Goal: Transaction & Acquisition: Book appointment/travel/reservation

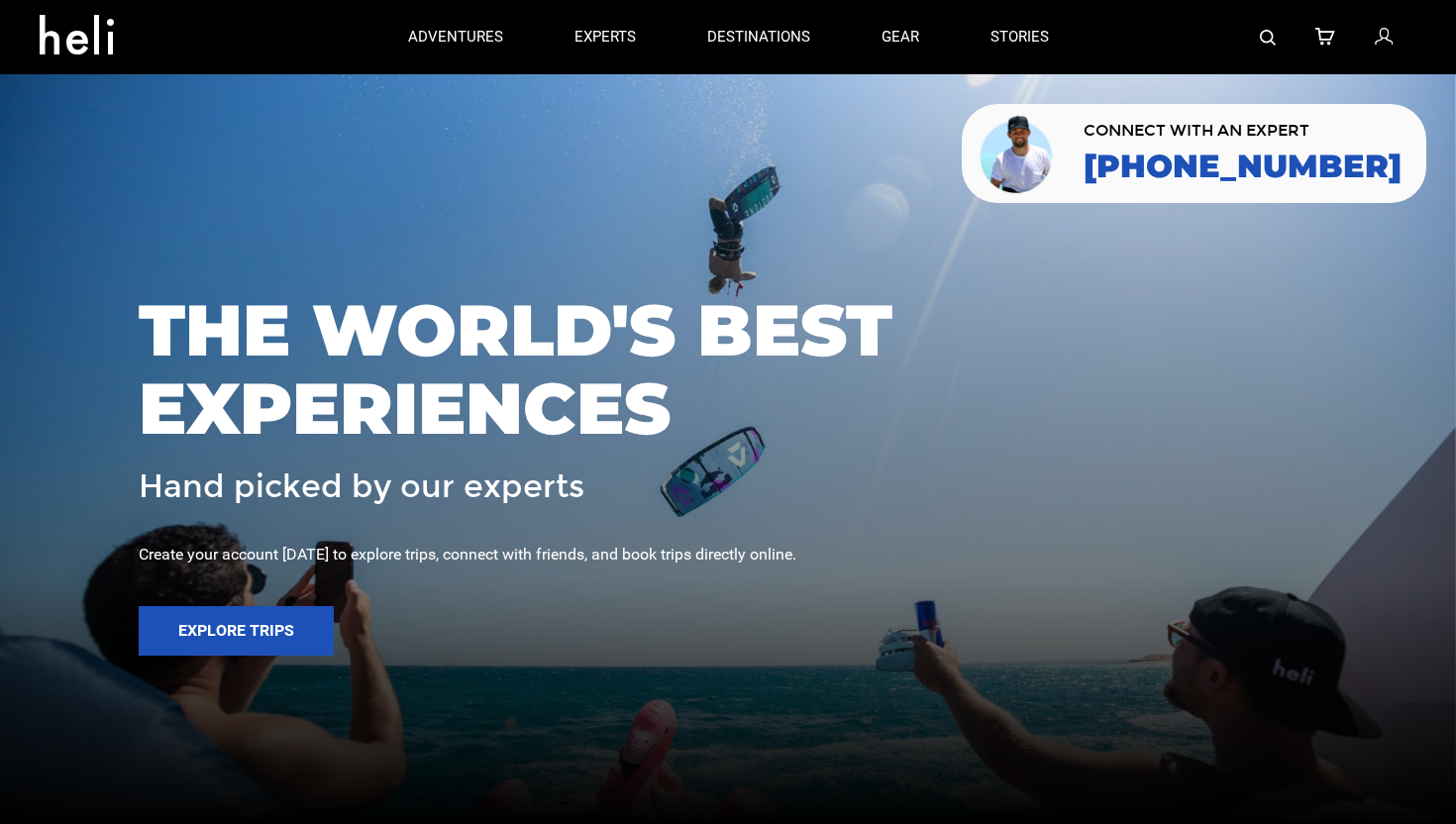
click at [1267, 35] on img at bounding box center [1267, 38] width 16 height 16
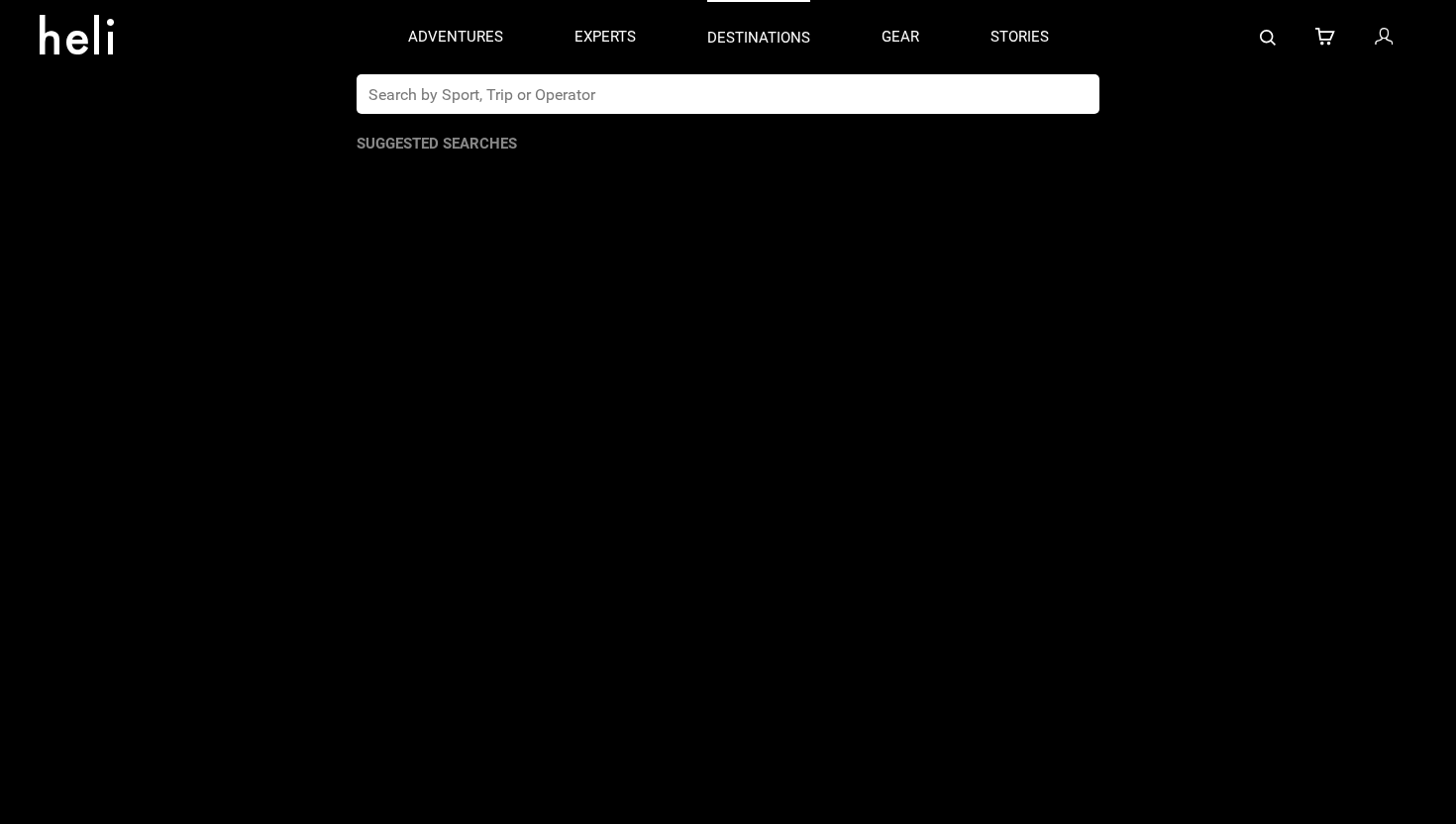
drag, startPoint x: 737, startPoint y: 105, endPoint x: 792, endPoint y: 21, distance: 100.4
click at [737, 104] on input "text" at bounding box center [707, 94] width 702 height 40
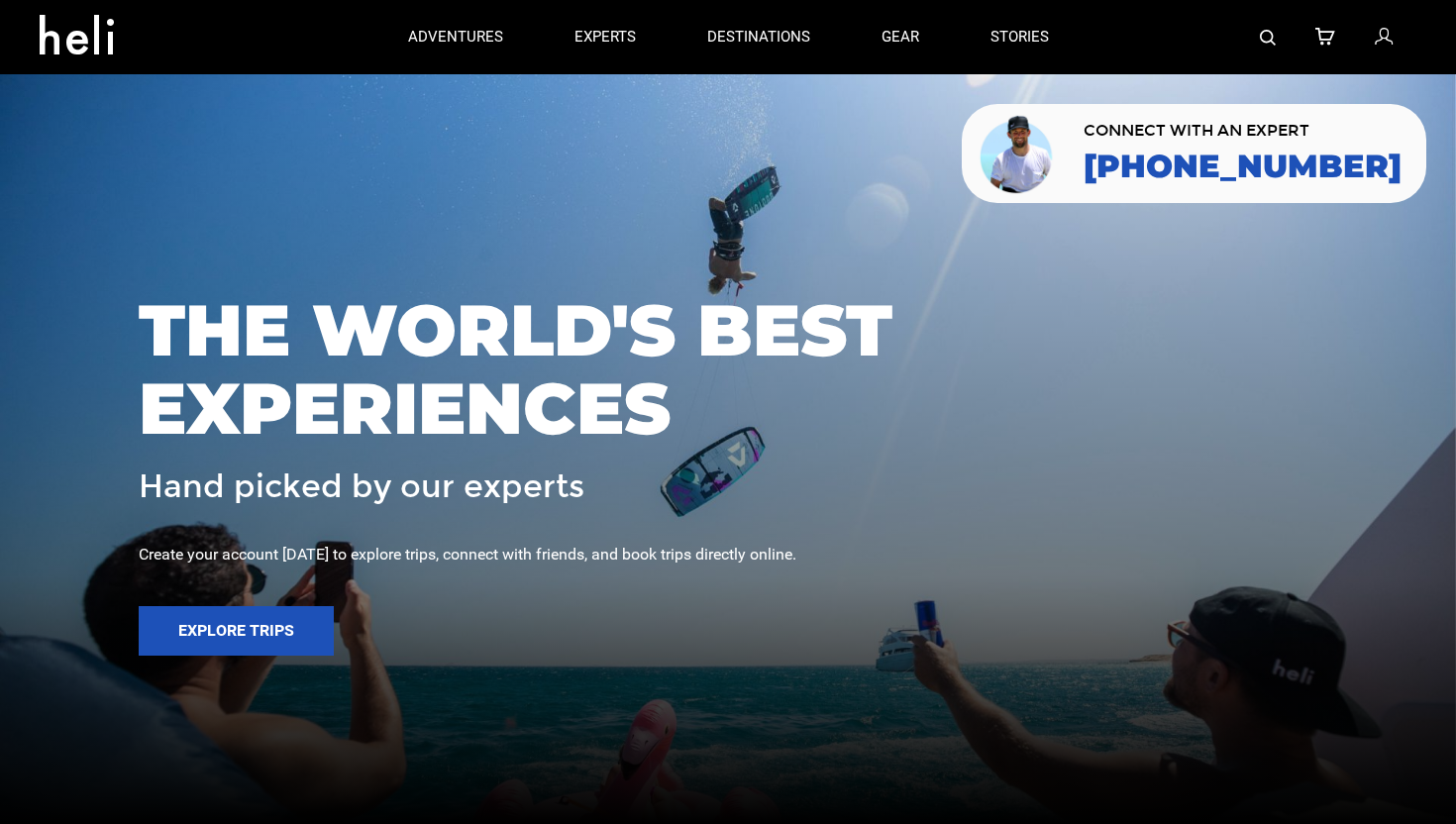
click at [1264, 31] on img at bounding box center [1267, 38] width 16 height 16
type input "pulseline"
click at [1258, 39] on div at bounding box center [1251, 37] width 332 height 74
click at [1273, 36] on img at bounding box center [1267, 38] width 16 height 16
click at [1271, 43] on img at bounding box center [1267, 38] width 16 height 16
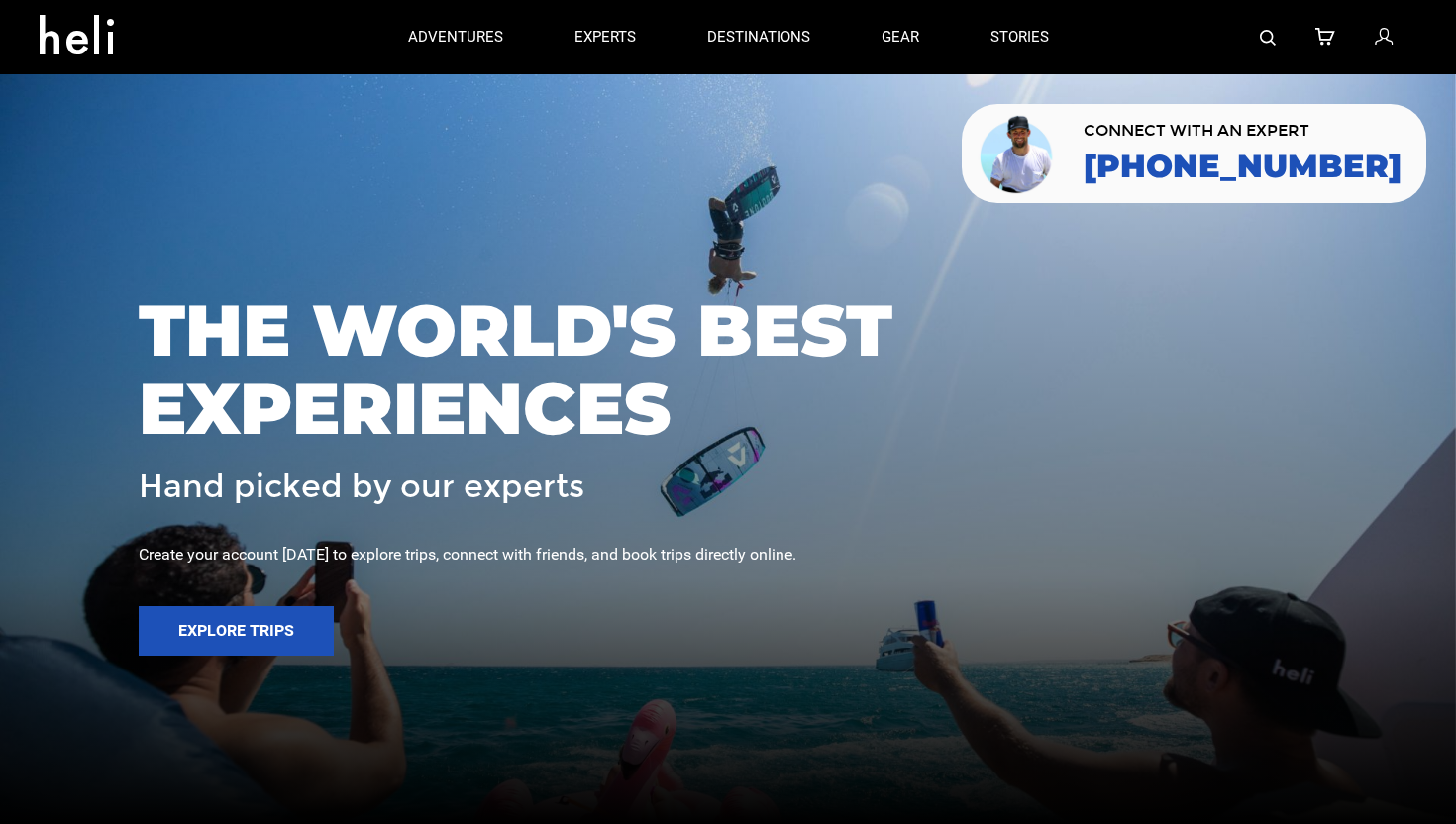
click at [1265, 36] on img at bounding box center [1267, 38] width 16 height 16
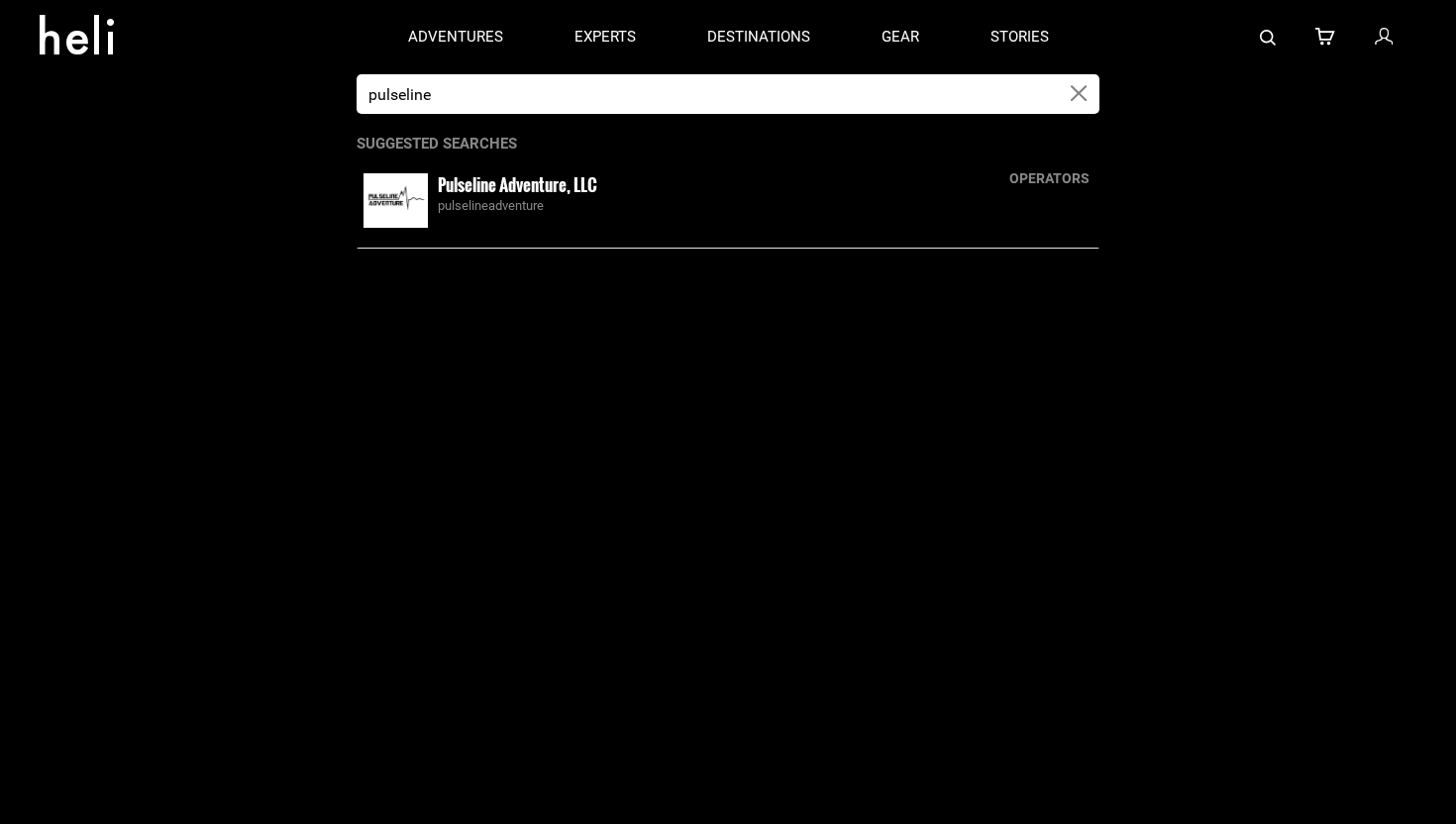
click at [427, 197] on img at bounding box center [395, 201] width 65 height 55
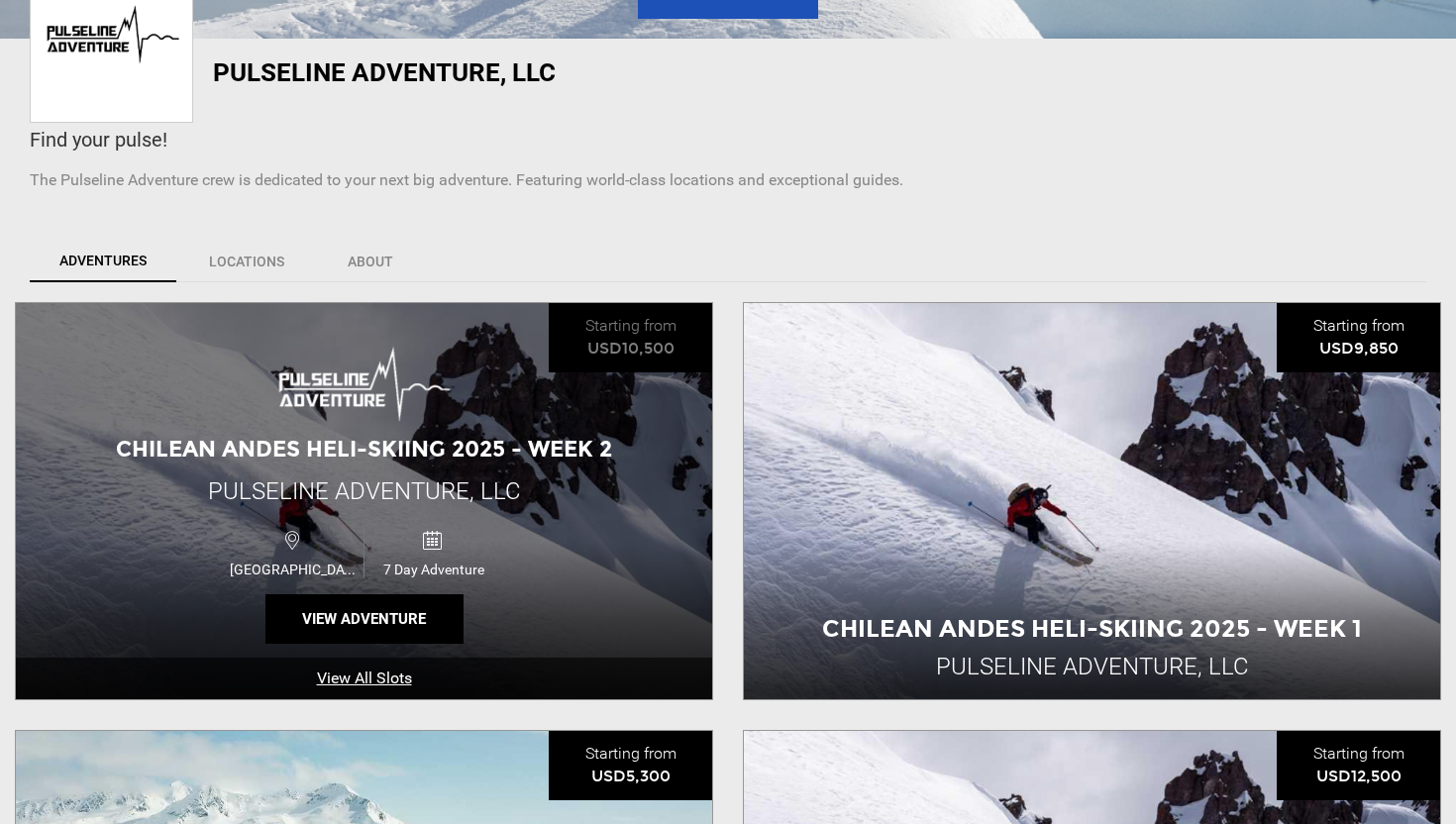
scroll to position [523, 0]
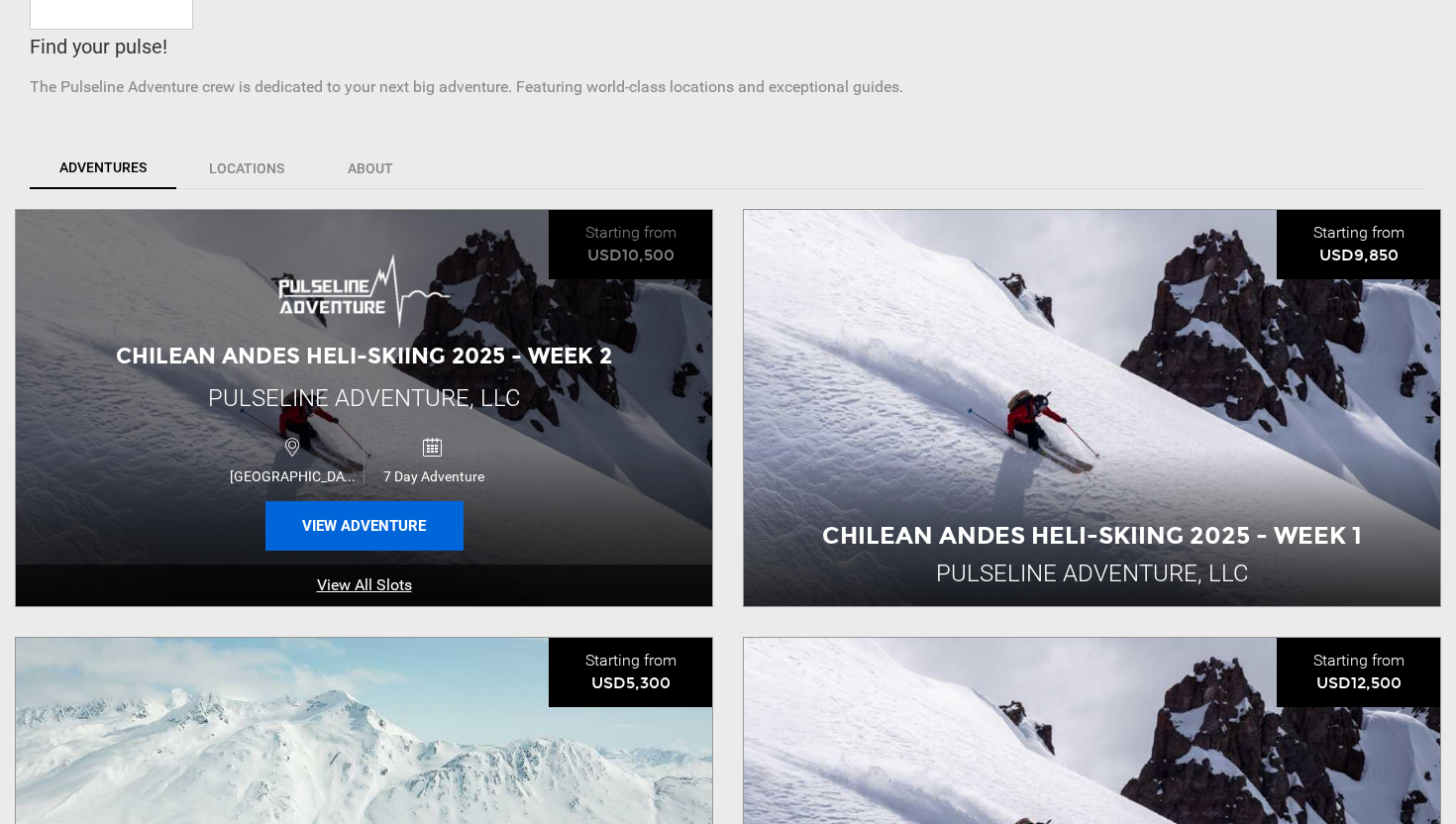
click at [369, 501] on button "View Adventure" at bounding box center [364, 526] width 199 height 50
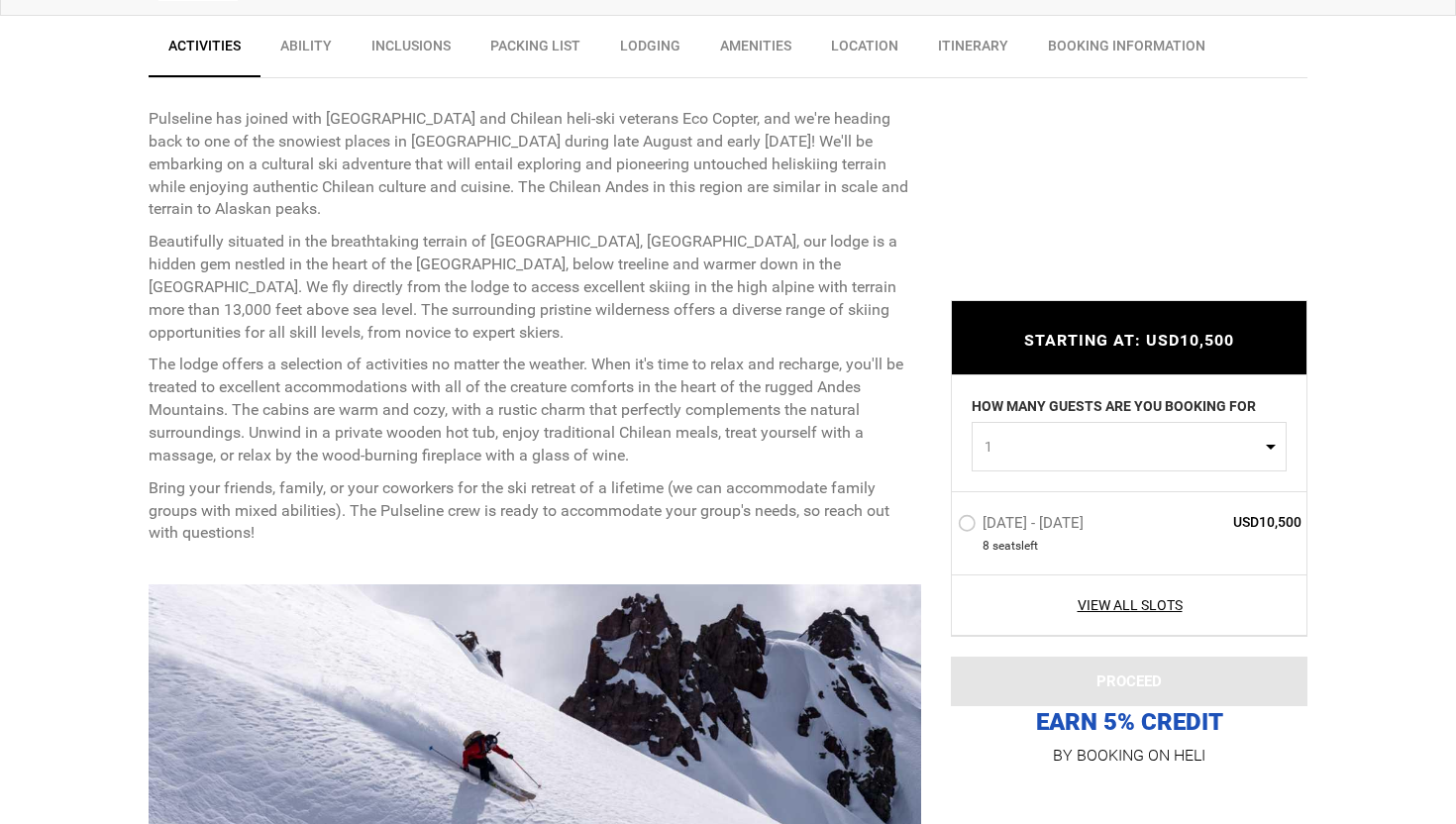
scroll to position [965, 0]
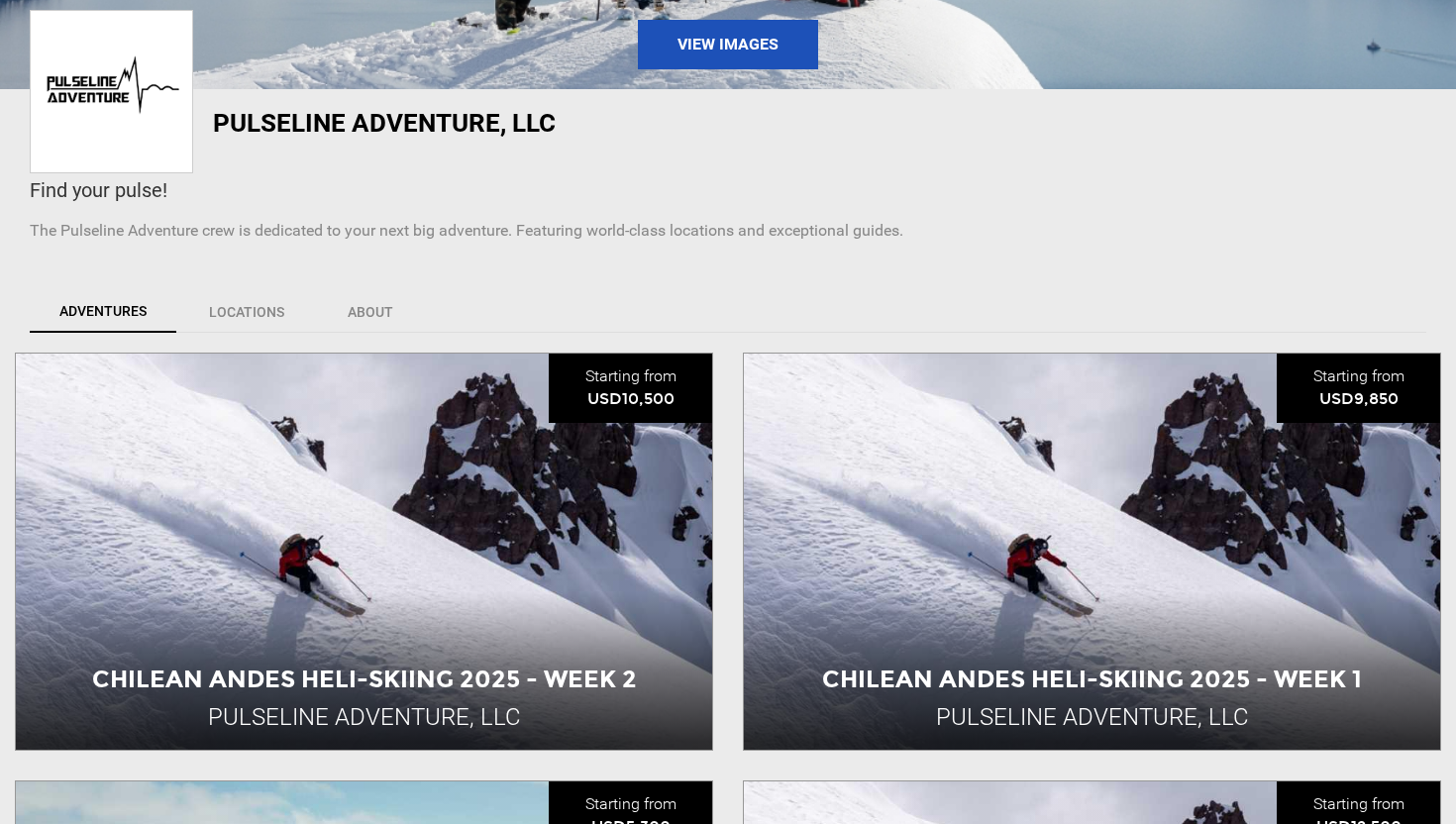
scroll to position [642, 0]
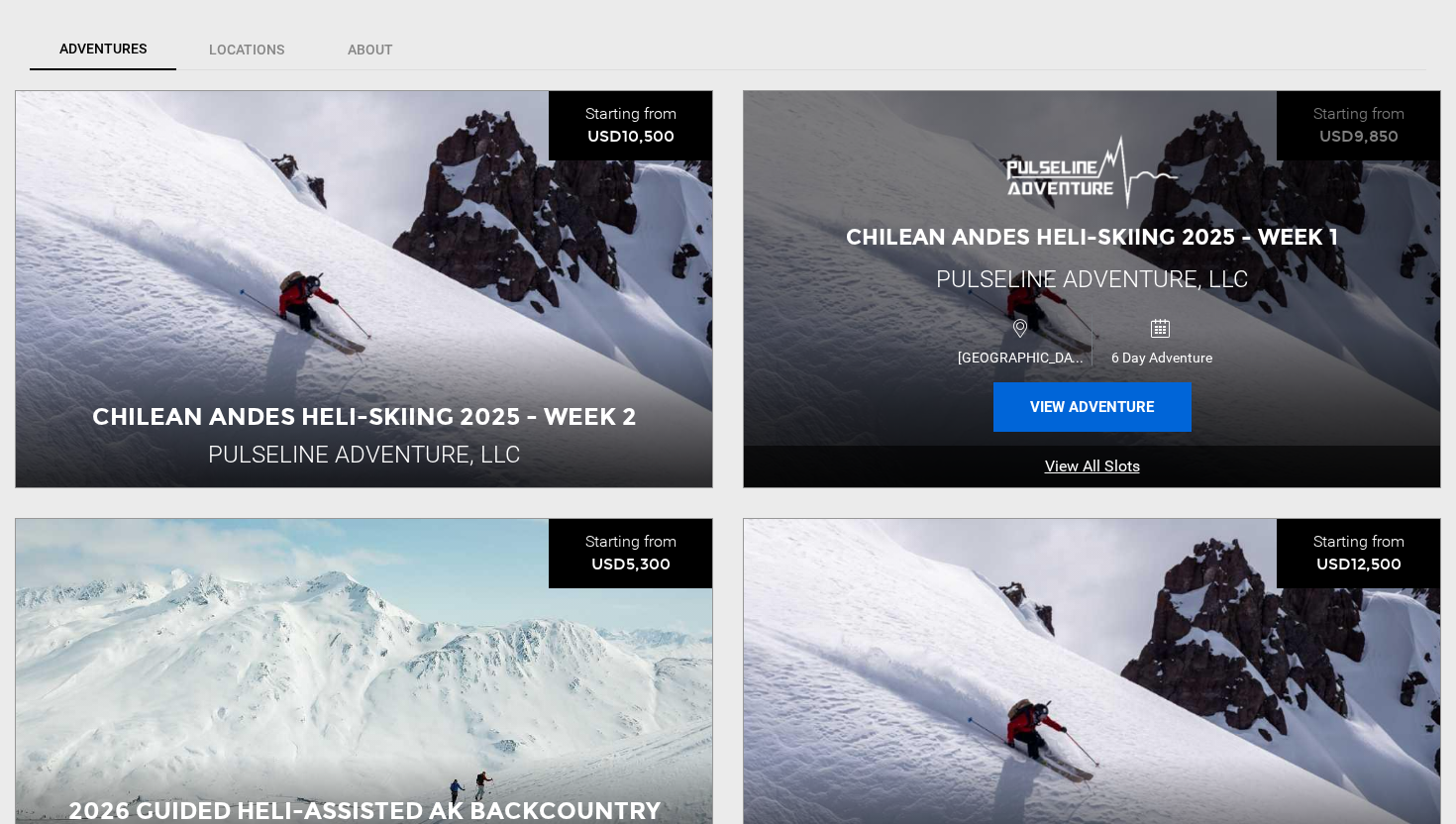
click at [1088, 399] on button "View Adventure" at bounding box center [1093, 407] width 199 height 50
